Goal: Transaction & Acquisition: Download file/media

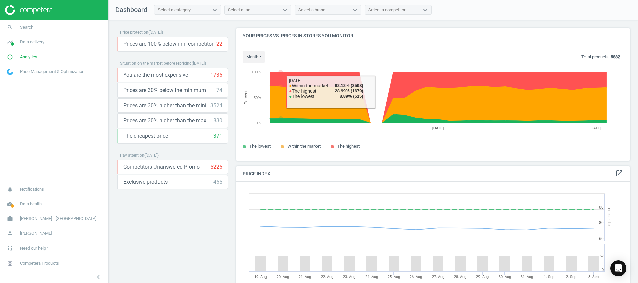
scroll to position [183, 0]
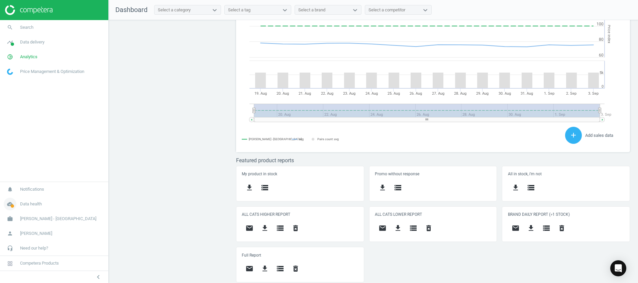
click at [10, 206] on icon "cloud_done" at bounding box center [10, 204] width 13 height 13
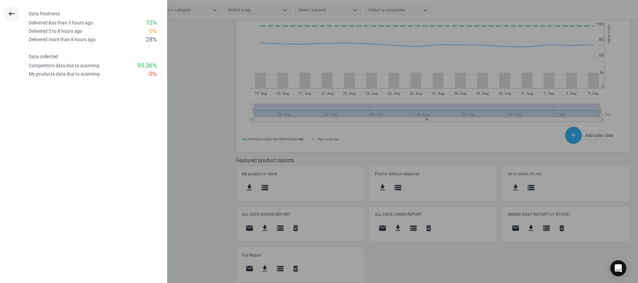
click at [14, 14] on icon "keyboard_backspace" at bounding box center [12, 14] width 8 height 8
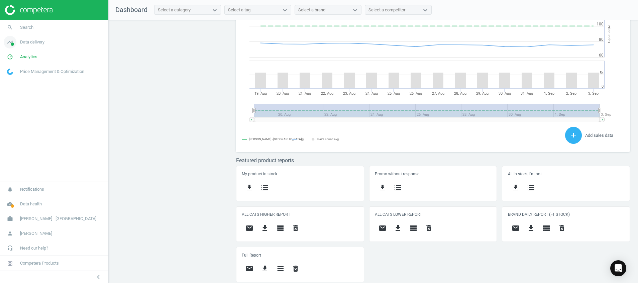
click at [12, 42] on icon "timeline" at bounding box center [10, 42] width 13 height 13
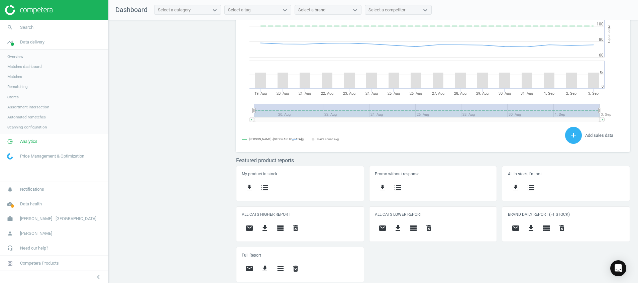
click at [12, 97] on span "Stores" at bounding box center [12, 96] width 11 height 5
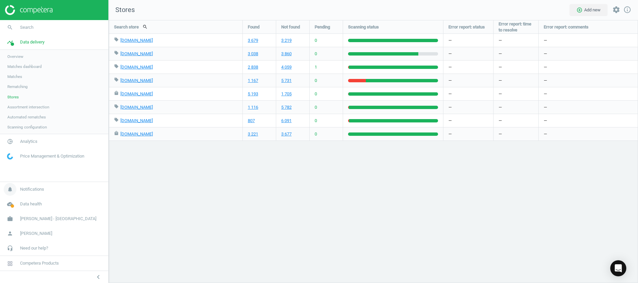
scroll to position [279, 545]
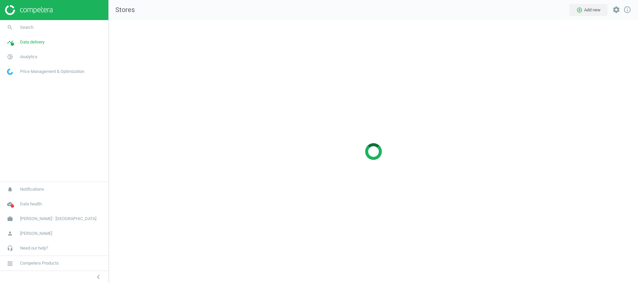
scroll to position [279, 545]
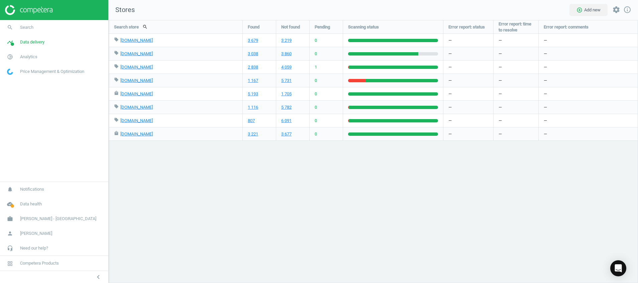
click at [267, 225] on div "Search store search Found Not found Pending Scanning status Error report: statu…" at bounding box center [374, 151] width 530 height 263
click at [34, 7] on img at bounding box center [29, 10] width 48 height 10
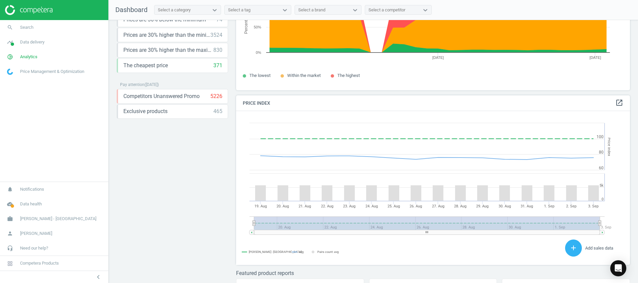
scroll to position [183, 0]
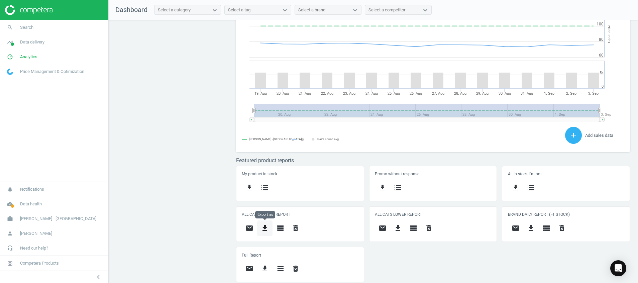
click at [267, 226] on icon "get_app" at bounding box center [265, 228] width 8 height 8
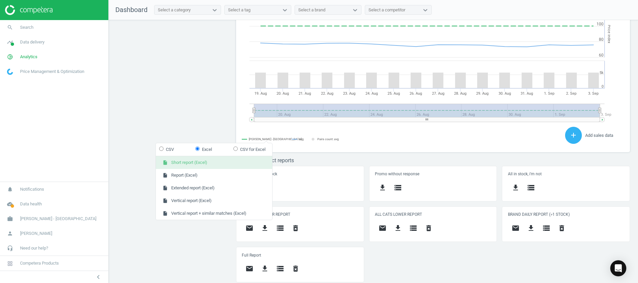
click at [215, 162] on button "insert_drive_file Short report (Excel)" at bounding box center [214, 162] width 116 height 13
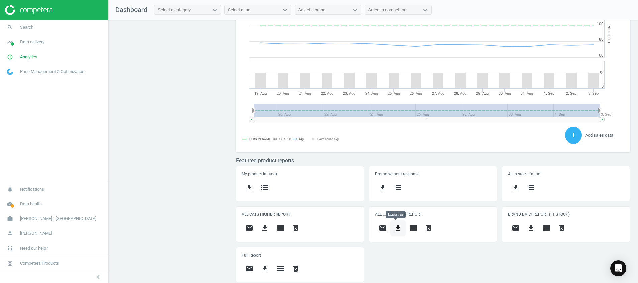
click at [400, 229] on button "get_app" at bounding box center [397, 229] width 15 height 16
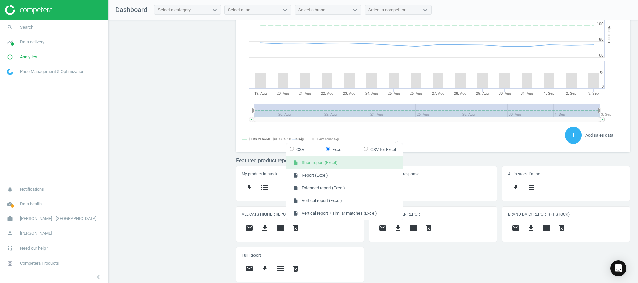
click at [370, 162] on button "insert_drive_file Short report (Excel)" at bounding box center [344, 162] width 116 height 13
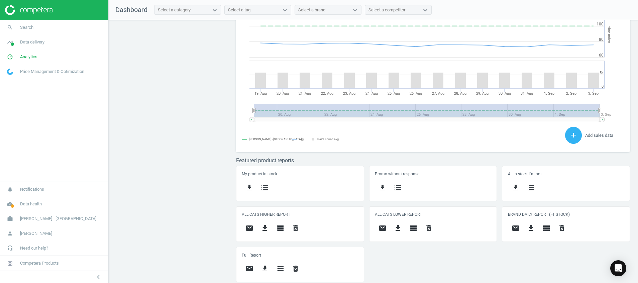
scroll to position [170, 402]
